Goal: Information Seeking & Learning: Check status

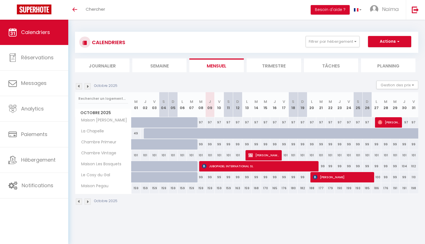
click at [87, 87] on img at bounding box center [88, 86] width 6 height 6
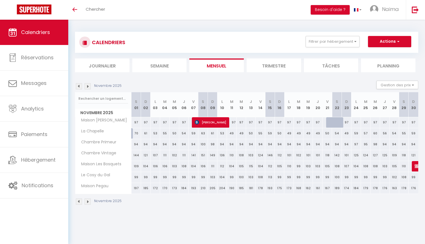
click at [88, 86] on img at bounding box center [88, 86] width 6 height 6
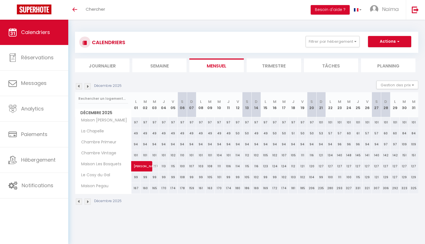
click at [81, 86] on img at bounding box center [79, 86] width 6 height 6
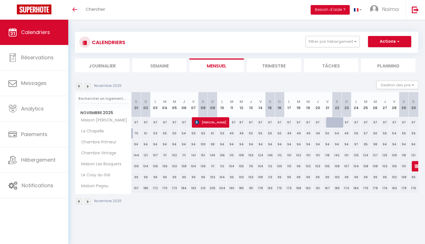
click at [80, 88] on img at bounding box center [79, 86] width 6 height 6
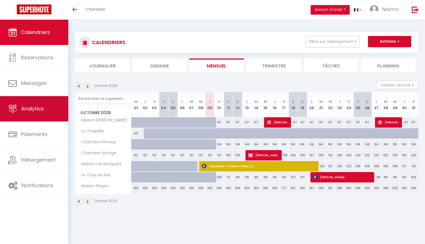
click at [35, 108] on span "Analytics" at bounding box center [32, 108] width 23 height 7
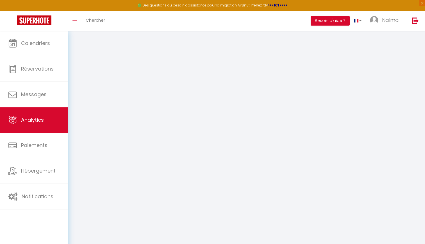
select select "2025"
select select "10"
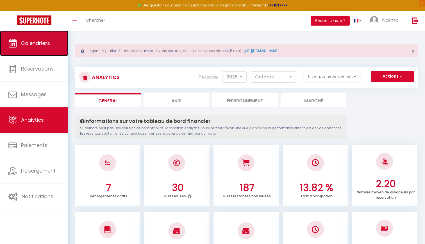
click at [56, 39] on link "Calendriers" at bounding box center [34, 43] width 68 height 25
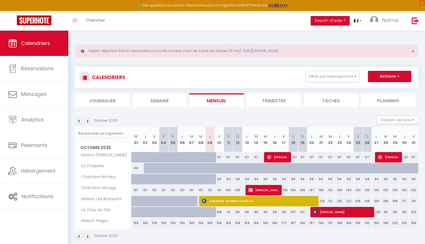
click at [79, 122] on img at bounding box center [79, 121] width 6 height 6
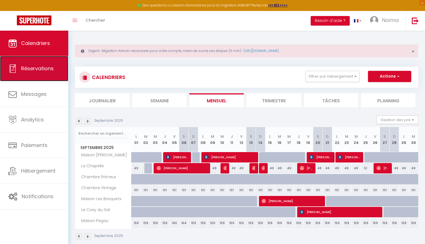
click at [46, 67] on span "Réservations" at bounding box center [37, 68] width 33 height 7
select select "not_cancelled"
